Goal: Task Accomplishment & Management: Use online tool/utility

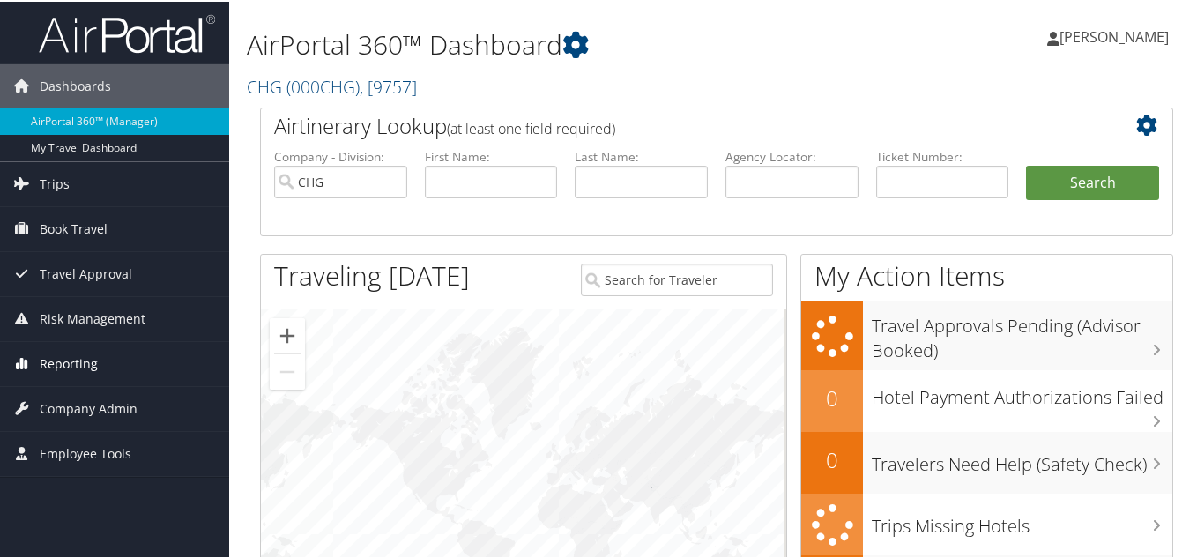
click at [63, 365] on span "Reporting" at bounding box center [69, 362] width 58 height 44
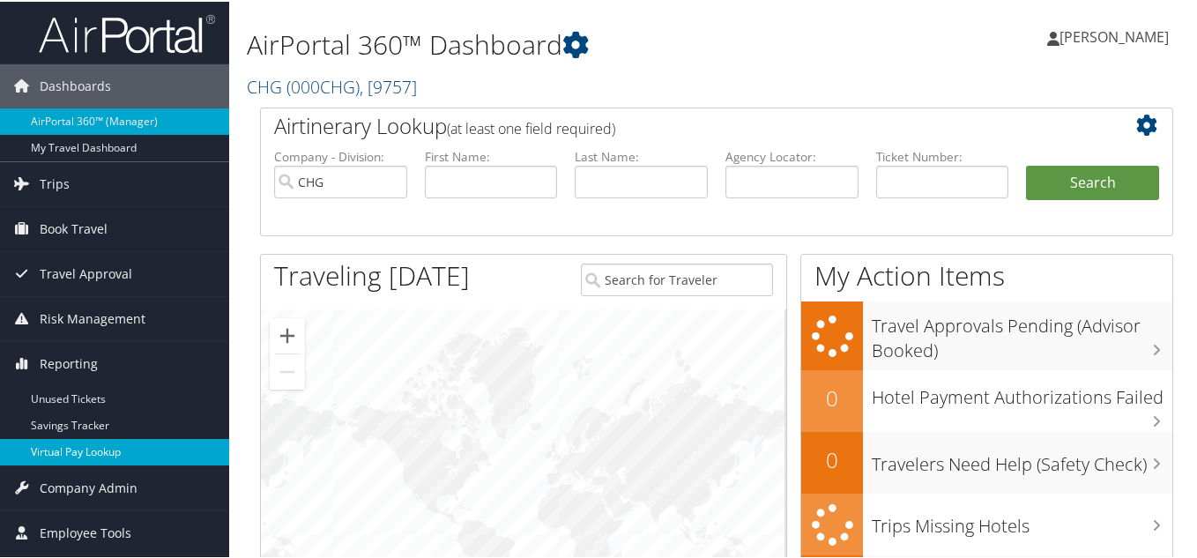
click at [68, 448] on link "Virtual Pay Lookup" at bounding box center [114, 450] width 229 height 26
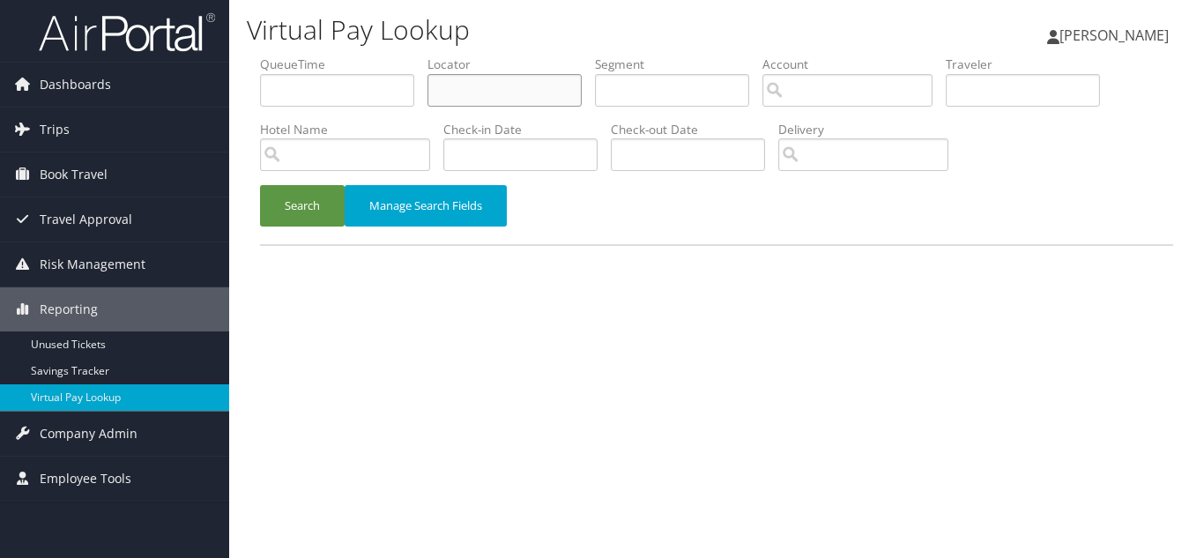
click at [512, 93] on input "text" at bounding box center [505, 90] width 154 height 33
paste input "EZUAXJ"
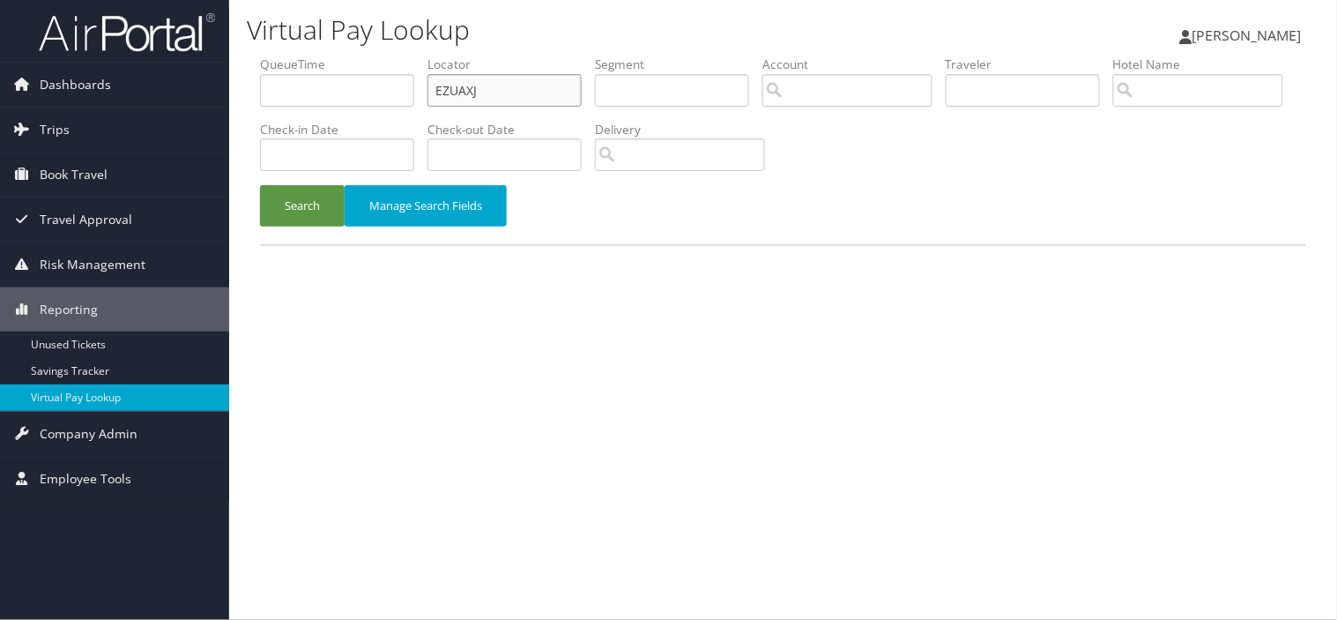
click at [260, 185] on button "Search" at bounding box center [302, 205] width 85 height 41
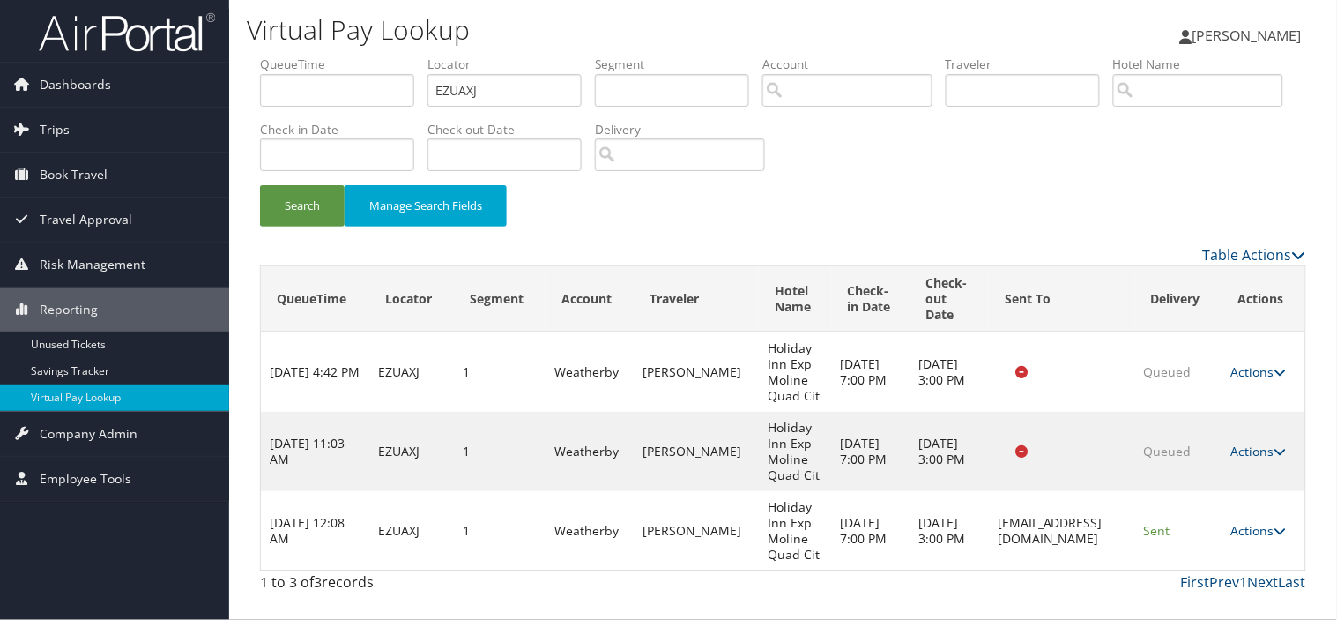
click at [1116, 212] on div "Search Manage Search Fields" at bounding box center [783, 214] width 1073 height 59
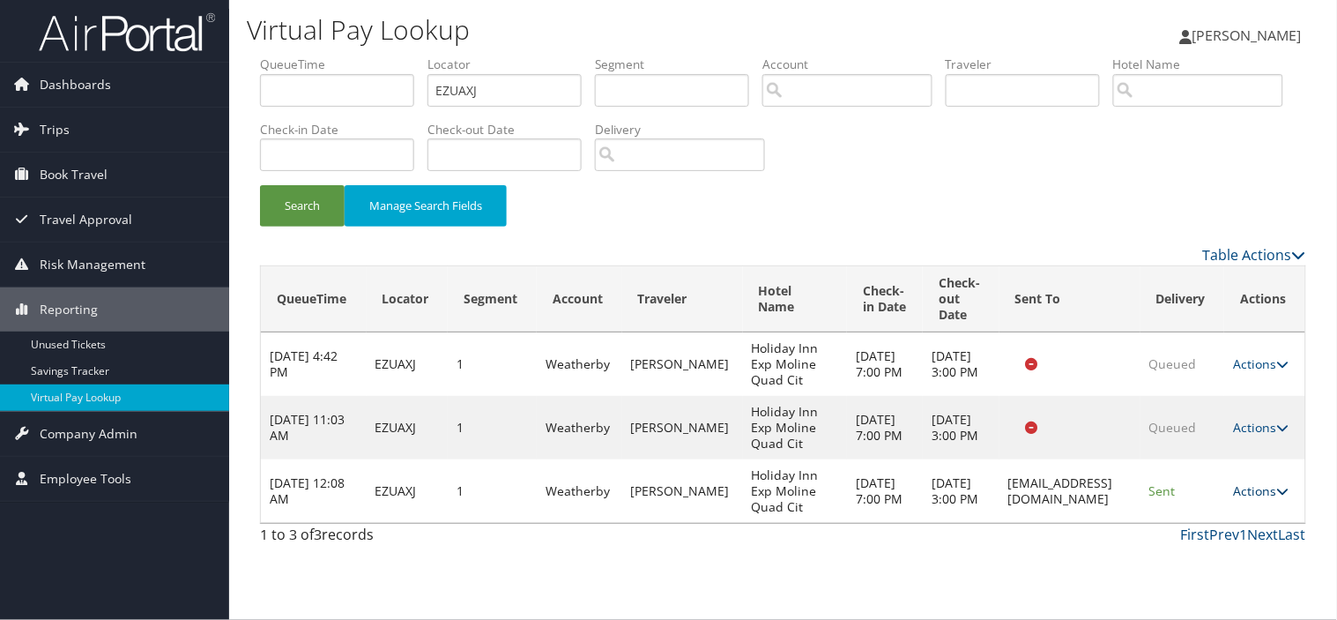
click at [1203, 489] on link "Actions" at bounding box center [1261, 490] width 56 height 17
click at [1203, 538] on link "Logs" at bounding box center [1229, 547] width 111 height 30
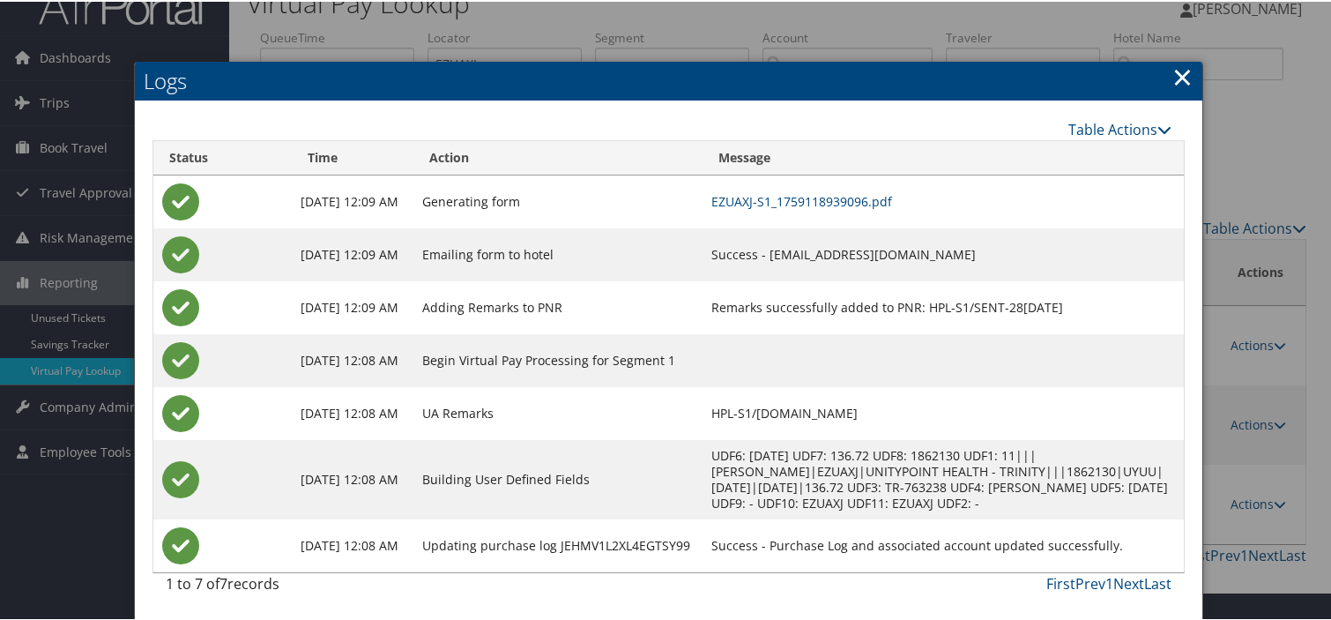
scroll to position [44, 0]
drag, startPoint x: 1172, startPoint y: 56, endPoint x: 1156, endPoint y: 56, distance: 16.7
click at [1172, 57] on link "×" at bounding box center [1182, 74] width 20 height 35
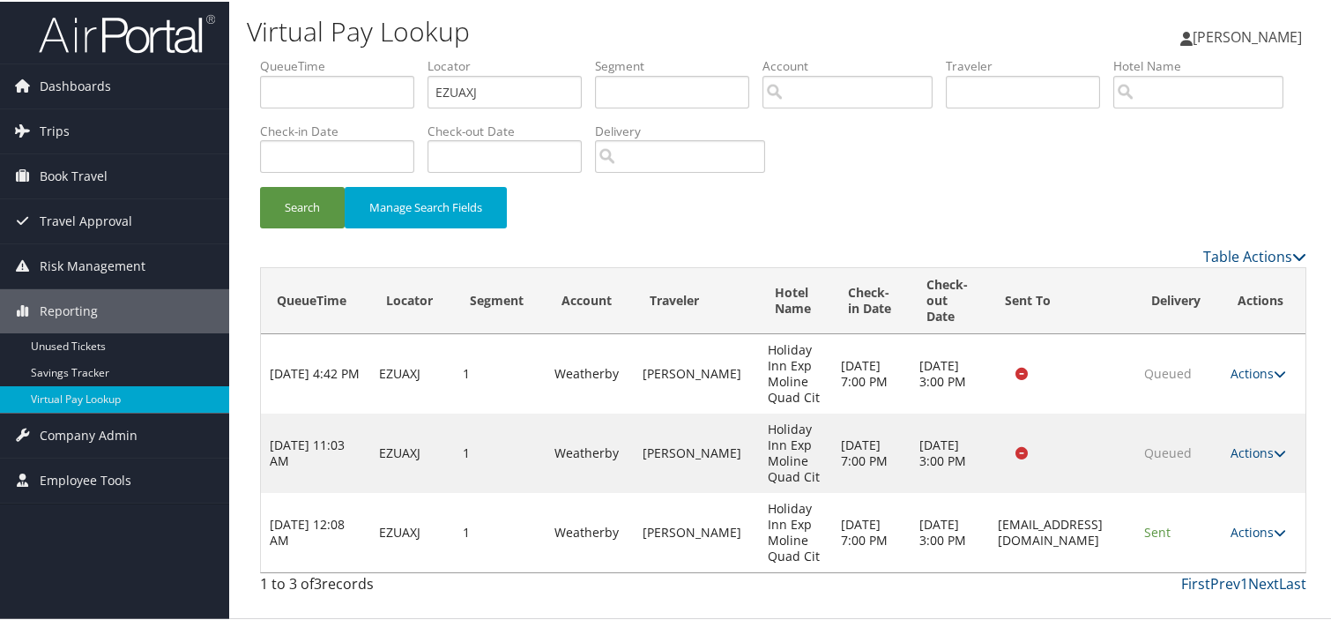
scroll to position [0, 0]
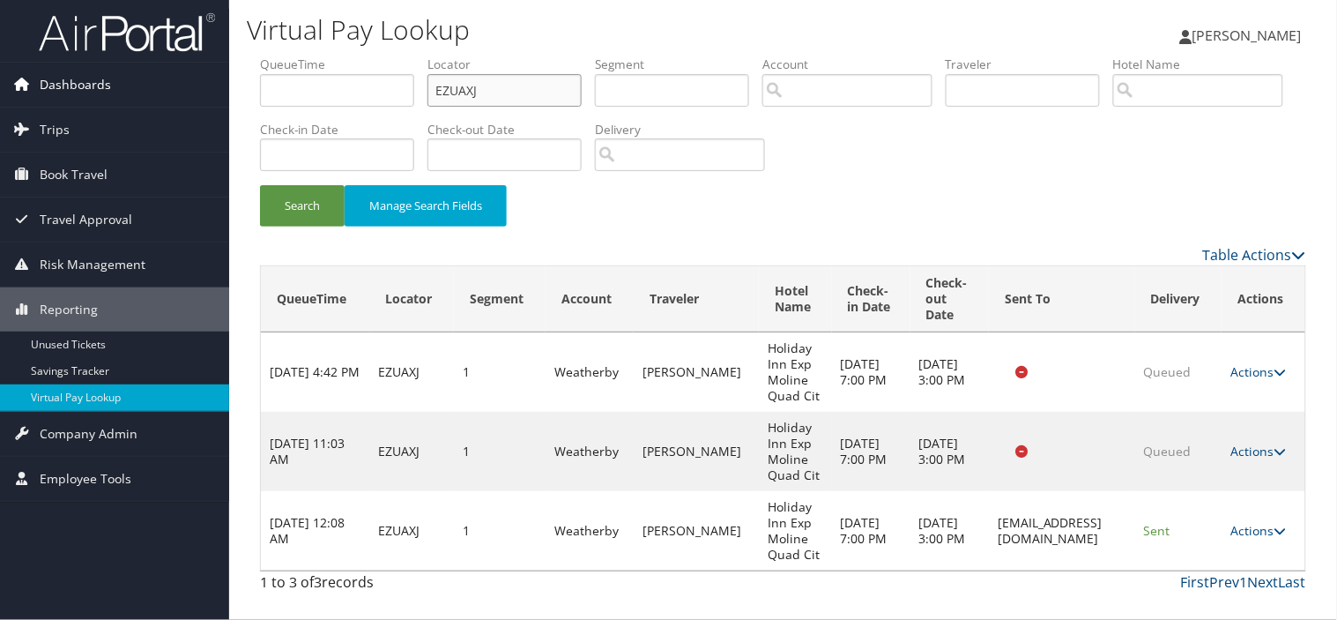
drag, startPoint x: 499, startPoint y: 84, endPoint x: 161, endPoint y: 84, distance: 337.6
click at [162, 84] on div "Dashboards AirPortal 360™ (Manager) My Travel Dashboard Trips Airtinerary® Look…" at bounding box center [668, 310] width 1337 height 620
paste input "YCMJFV"
click at [260, 185] on button "Search" at bounding box center [302, 205] width 85 height 41
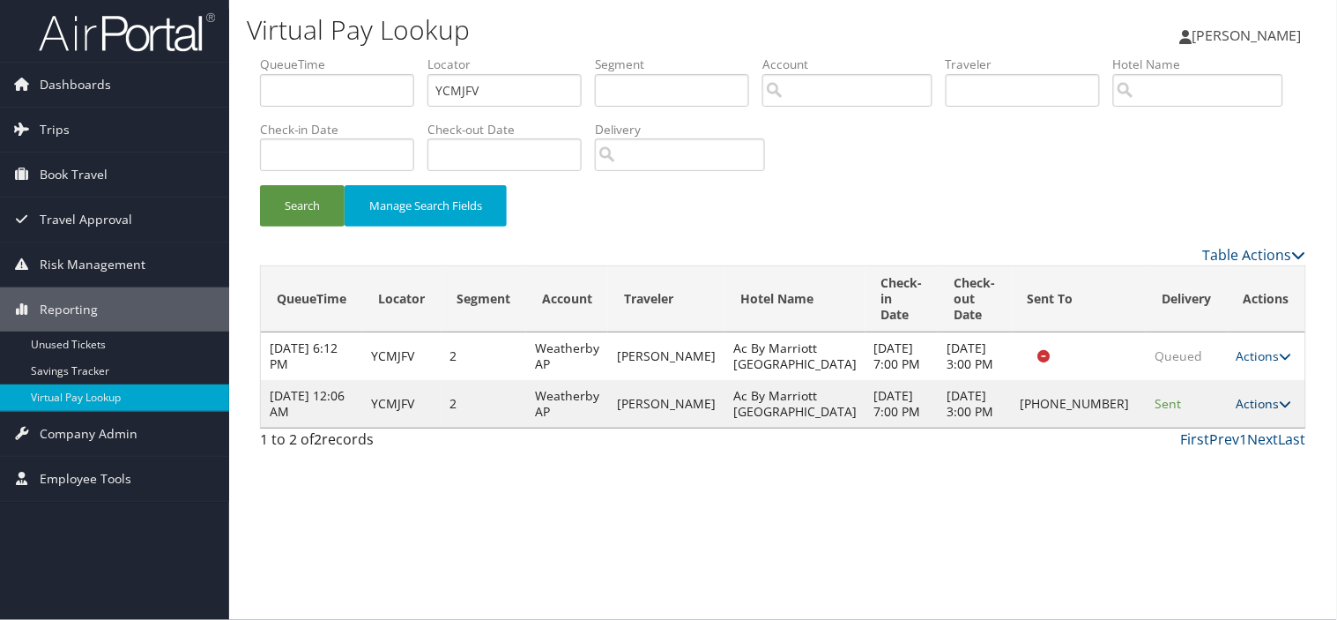
click at [1203, 412] on link "Actions" at bounding box center [1265, 403] width 56 height 17
click at [1190, 502] on link "Logs" at bounding box center [1206, 507] width 151 height 30
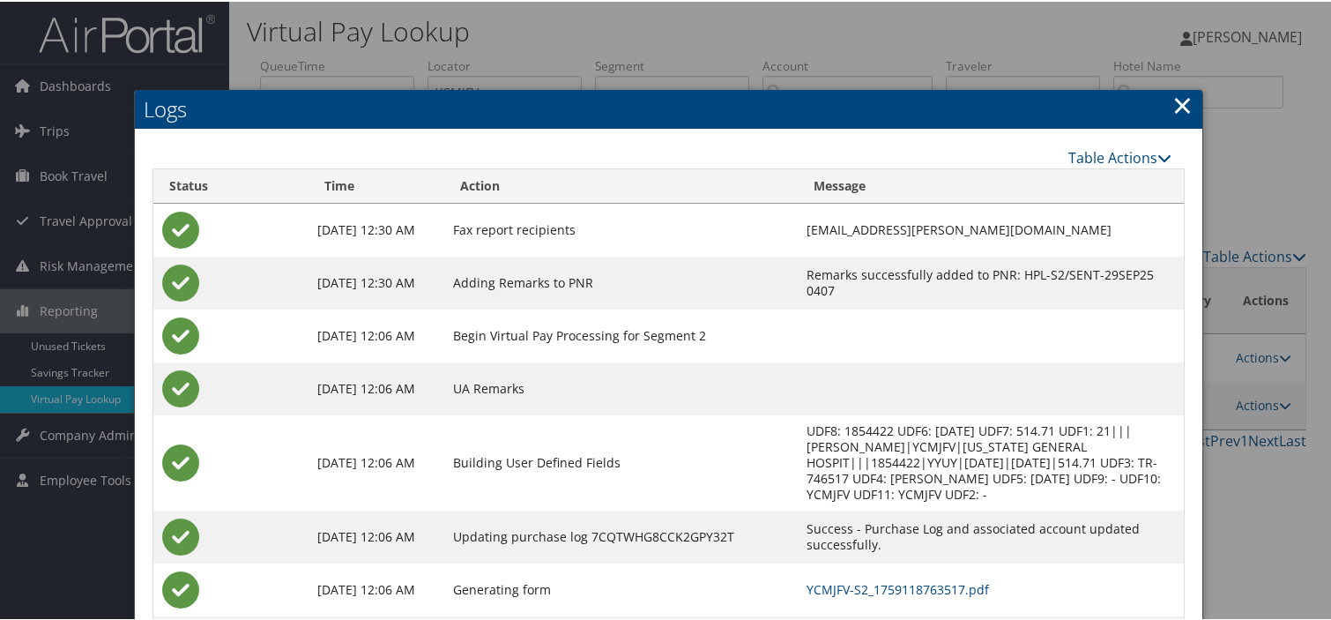
click at [821, 150] on div "Table Actions" at bounding box center [798, 155] width 748 height 21
click at [1179, 102] on link "×" at bounding box center [1182, 103] width 20 height 35
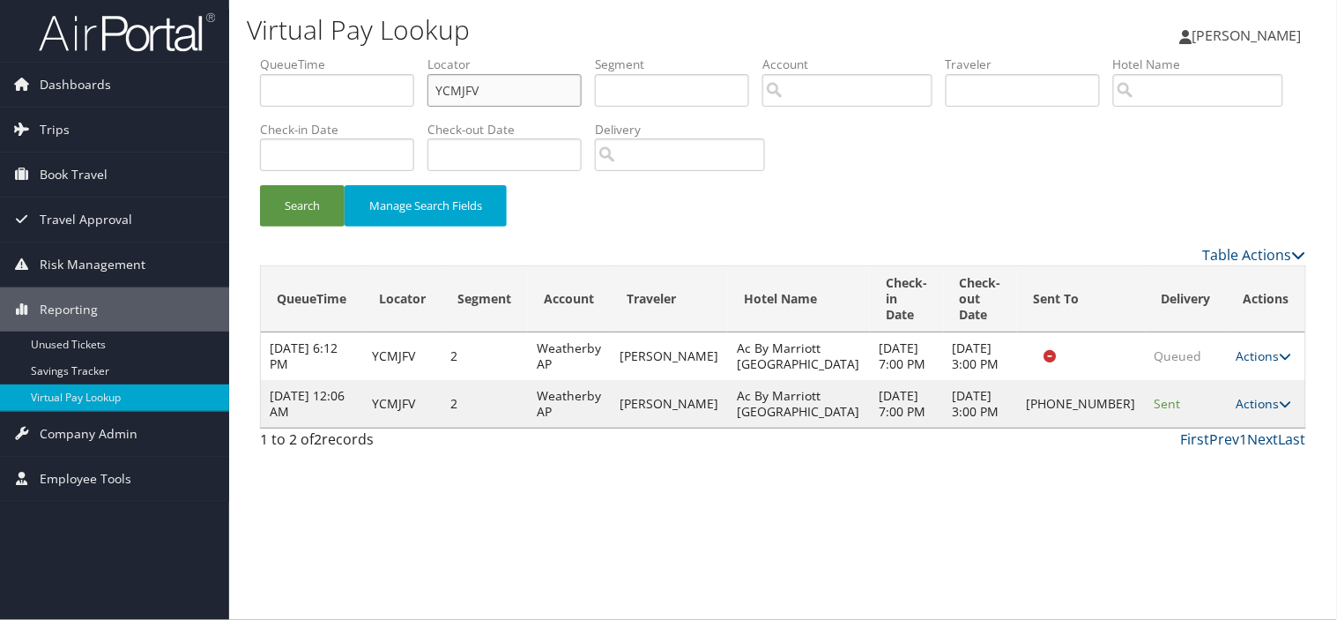
drag, startPoint x: 268, startPoint y: 94, endPoint x: 245, endPoint y: 94, distance: 22.9
click at [245, 94] on div "Virtual Pay Lookup [PERSON_NAME] [PERSON_NAME] My Settings Travel Agency Contac…" at bounding box center [783, 310] width 1108 height 620
paste input "GTTOFA"
type input "GTTOFA"
click at [260, 185] on button "Search" at bounding box center [302, 205] width 85 height 41
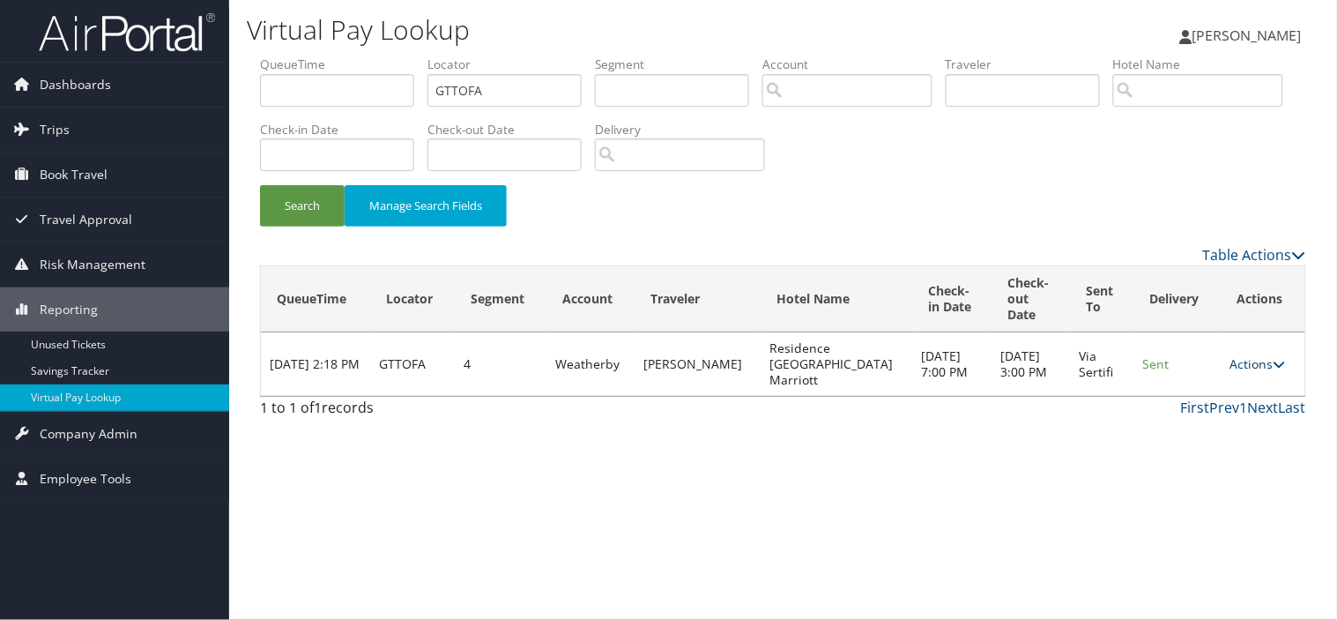
click at [1203, 370] on link "Actions" at bounding box center [1259, 363] width 56 height 17
click at [1203, 420] on link "Logs" at bounding box center [1222, 420] width 111 height 30
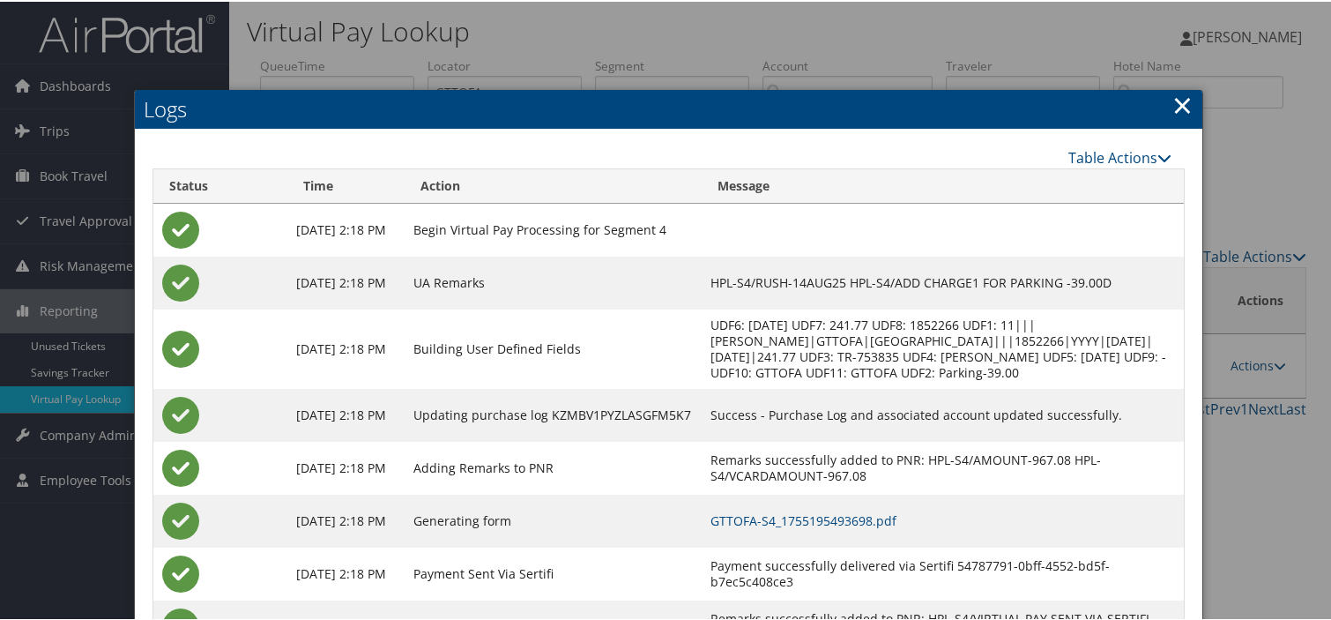
click at [1187, 100] on link "×" at bounding box center [1182, 103] width 20 height 35
